Goal: Information Seeking & Learning: Find specific fact

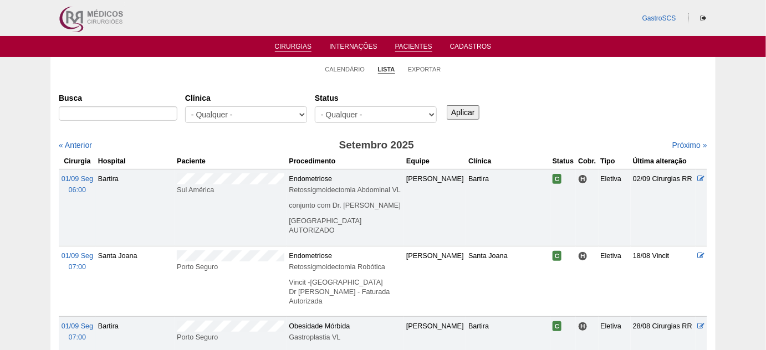
click at [417, 47] on link "Pacientes" at bounding box center [413, 47] width 37 height 9
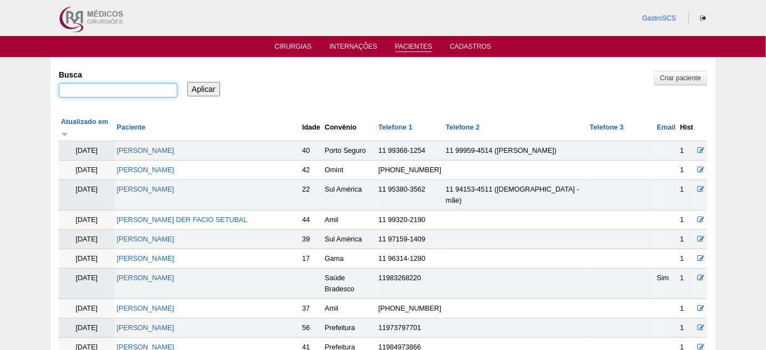
click at [96, 88] on input "Busca" at bounding box center [118, 90] width 119 height 14
type input "CLAURISLEIDE"
click at [187, 82] on input "Aplicar" at bounding box center [203, 89] width 33 height 14
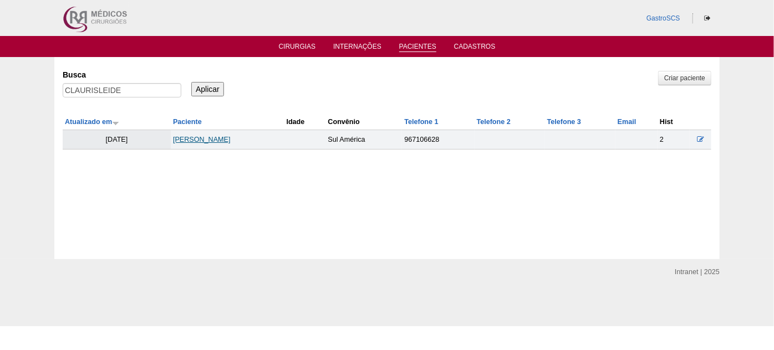
click at [231, 139] on link "Maria claurisleide Dos Anjos" at bounding box center [202, 140] width 58 height 8
drag, startPoint x: 136, startPoint y: 85, endPoint x: 31, endPoint y: 85, distance: 105.3
click at [31, 85] on div "Pacientes Criar paciente [GEOGRAPHIC_DATA] CLAURISLEIDE Aplicar Atualizado em P…" at bounding box center [387, 158] width 774 height 202
type input "nathalia"
click at [191, 82] on input "Aplicar" at bounding box center [207, 89] width 33 height 14
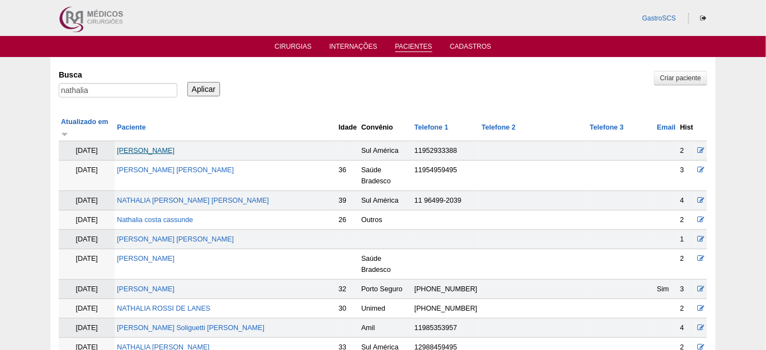
click at [175, 147] on link "Nathalia Oliveira Sousa" at bounding box center [146, 151] width 58 height 8
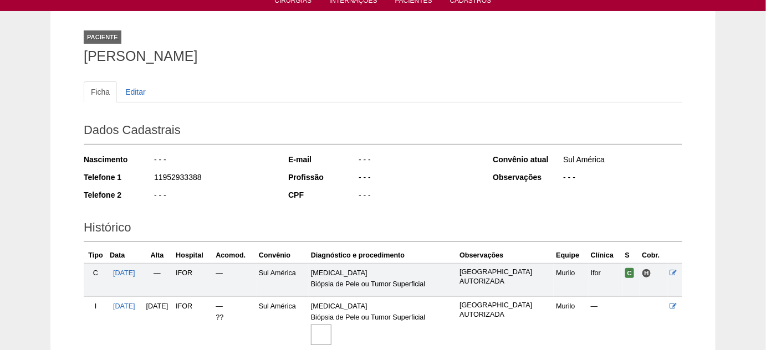
scroll to position [100, 0]
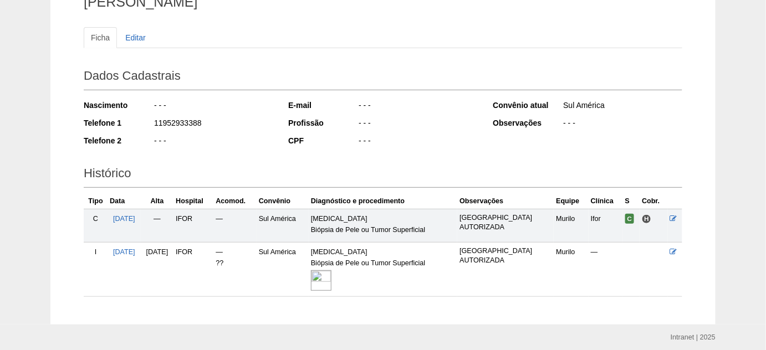
click at [331, 278] on img at bounding box center [321, 280] width 21 height 21
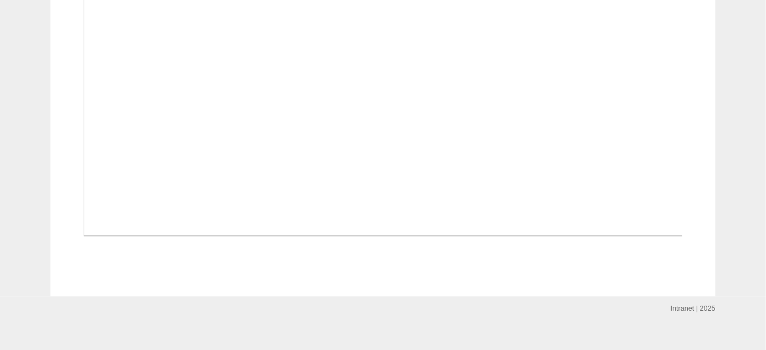
scroll to position [654, 0]
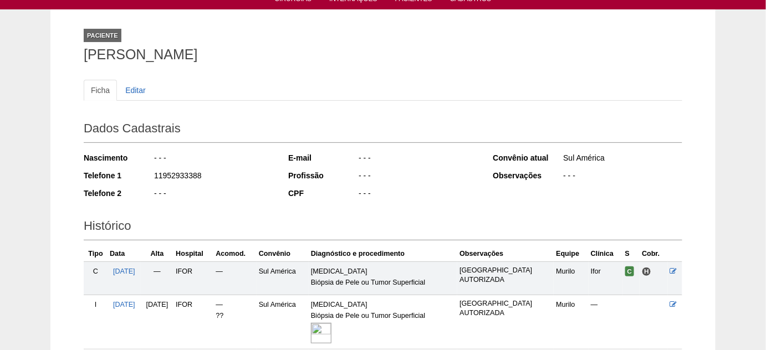
scroll to position [1, 0]
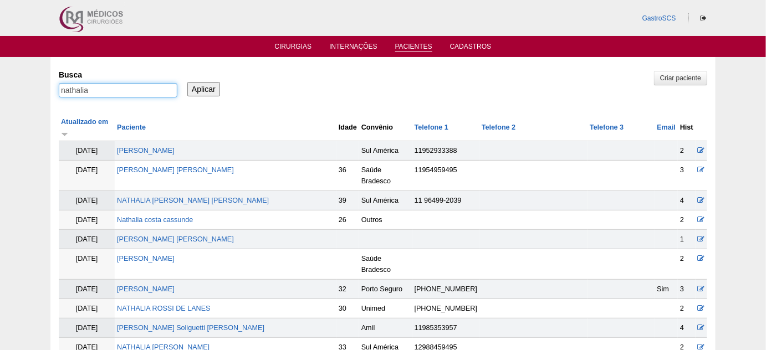
drag, startPoint x: 12, startPoint y: 79, endPoint x: 0, endPoint y: 78, distance: 12.3
type input "ANA"
click at [187, 82] on input "Aplicar" at bounding box center [203, 89] width 33 height 14
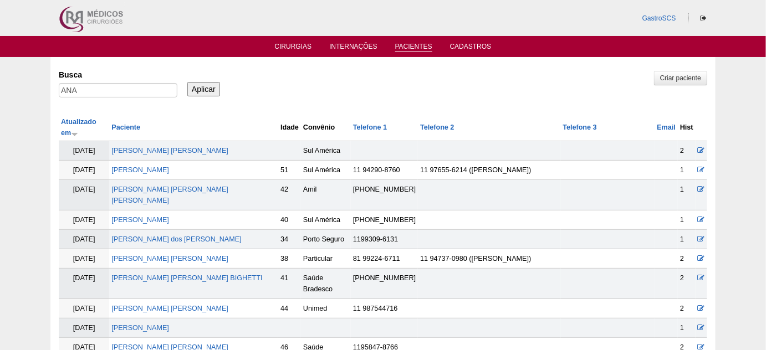
scroll to position [50, 0]
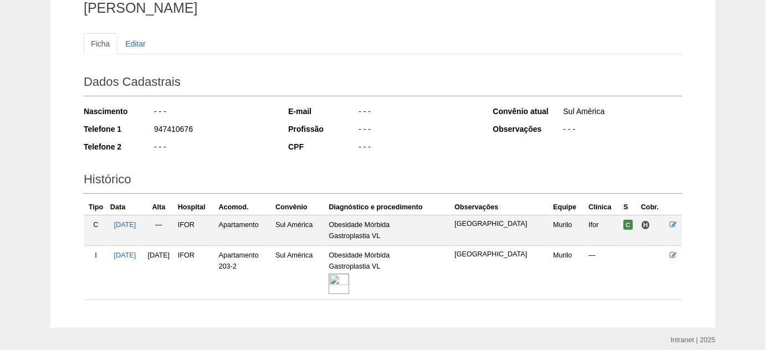
scroll to position [100, 0]
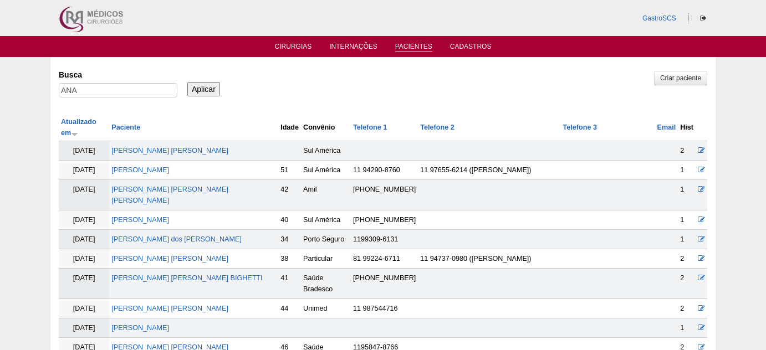
scroll to position [50, 0]
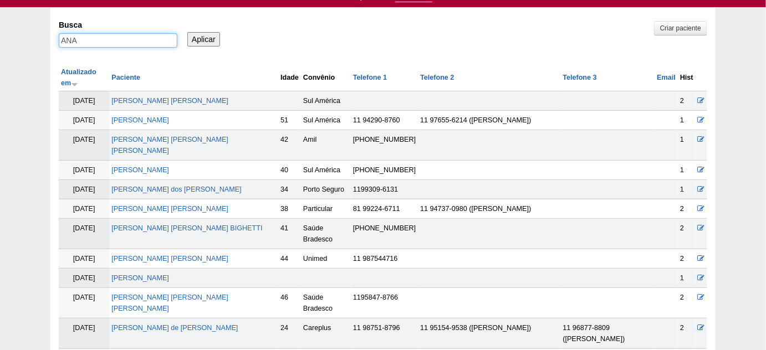
drag, startPoint x: 91, startPoint y: 34, endPoint x: 14, endPoint y: 40, distance: 77.3
type input "NATALIA"
click at [187, 32] on input "Aplicar" at bounding box center [203, 39] width 33 height 14
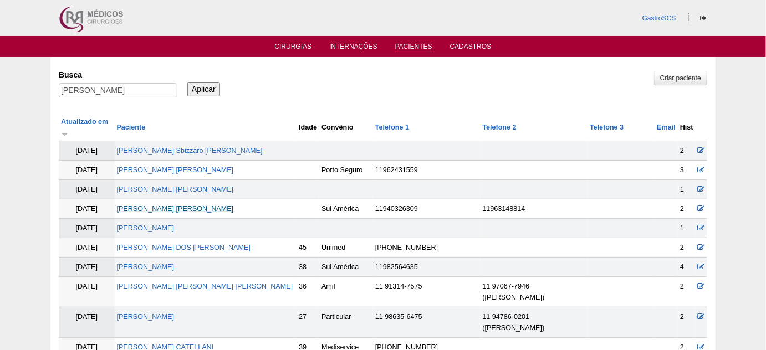
click at [191, 205] on link "[PERSON_NAME] [PERSON_NAME]" at bounding box center [175, 209] width 117 height 8
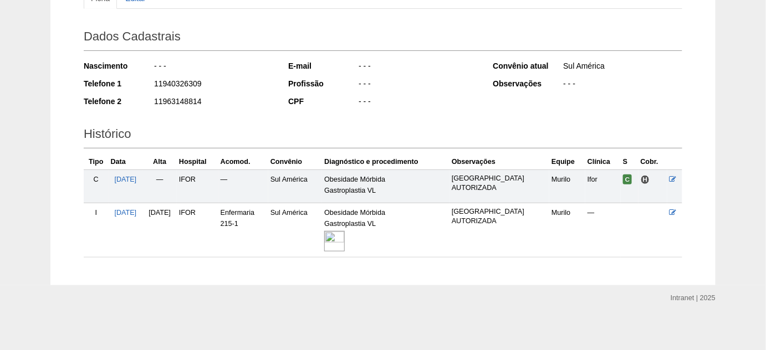
scroll to position [140, 0]
click at [345, 238] on img at bounding box center [334, 241] width 21 height 21
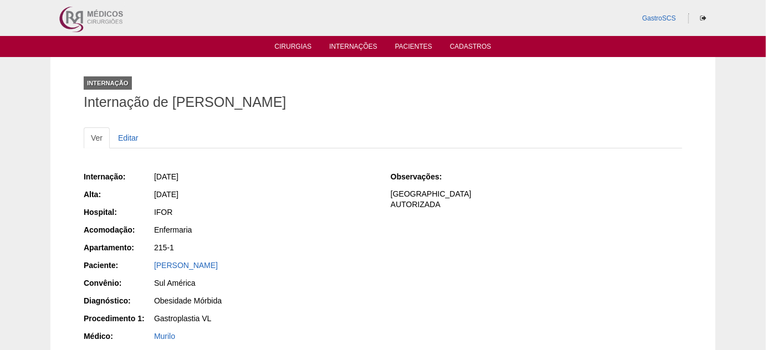
click at [294, 41] on ul "Cirurgias Internações Pacientes Cadastros" at bounding box center [383, 46] width 766 height 21
click at [294, 47] on link "Cirurgias" at bounding box center [293, 47] width 37 height 9
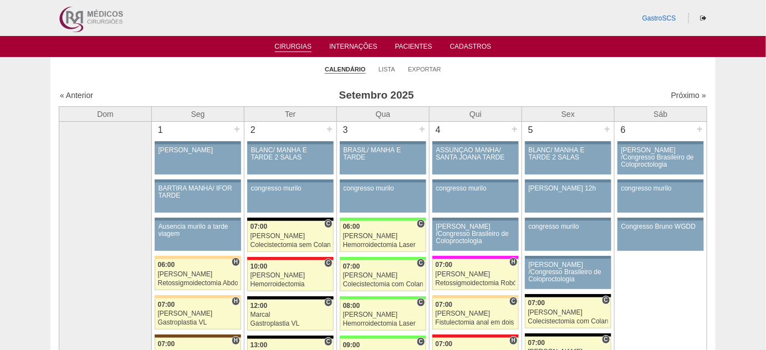
scroll to position [306, 0]
